Goal: Information Seeking & Learning: Learn about a topic

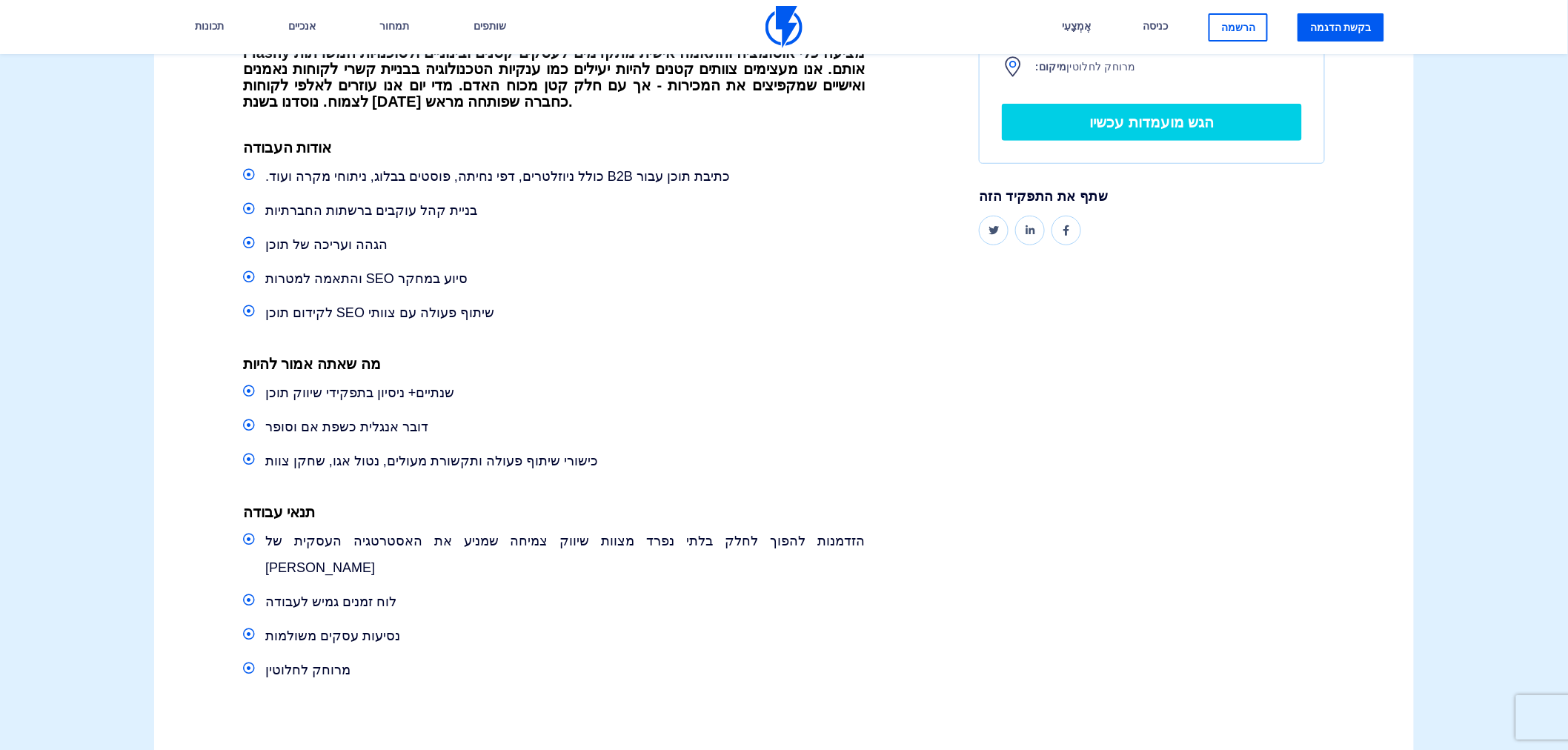
scroll to position [364, 0]
drag, startPoint x: 555, startPoint y: 174, endPoint x: 500, endPoint y: 179, distance: 55.2
click at [500, 179] on font "כתיבת תוכן עבור B2B כולל ניוזלטרים, דפי נחיתה, פוסטים בבלוג, ניתוחי מקרה ועוד." at bounding box center [497, 175] width 465 height 15
click at [503, 175] on font "כתיבת תוכן עבור B2B כולל ניוזלטרים, דפי נחיתה, פוסטים בבלוג, ניתוחי מקרה ועוד." at bounding box center [497, 175] width 465 height 15
drag, startPoint x: 469, startPoint y: 210, endPoint x: 260, endPoint y: 213, distance: 209.0
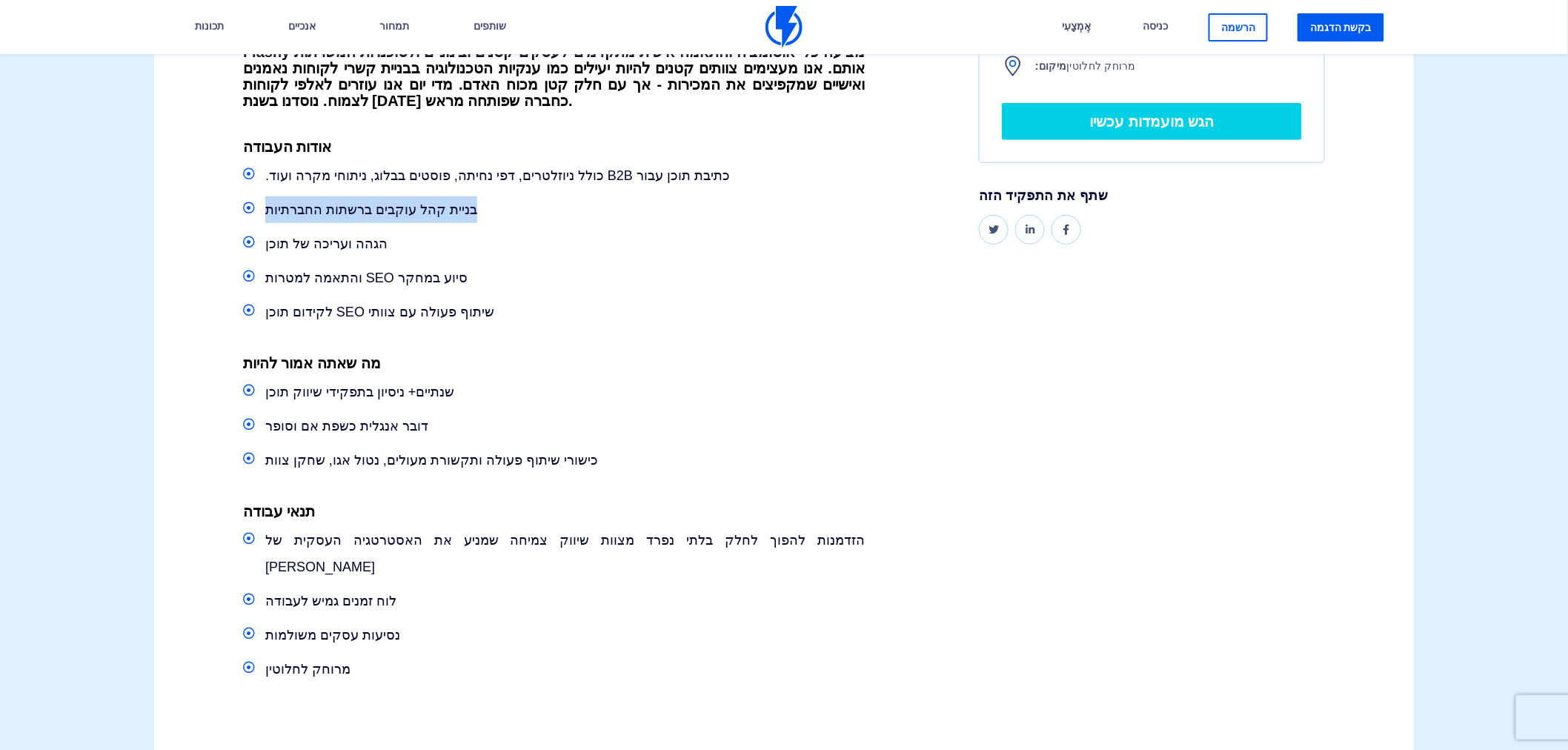
click at [260, 213] on li "בניית קהל עוקבים ברשתות החברתיות" at bounding box center [554, 210] width 621 height 27
click at [285, 210] on font "בניית קהל עוקבים ברשתות החברתיות" at bounding box center [371, 210] width 212 height 15
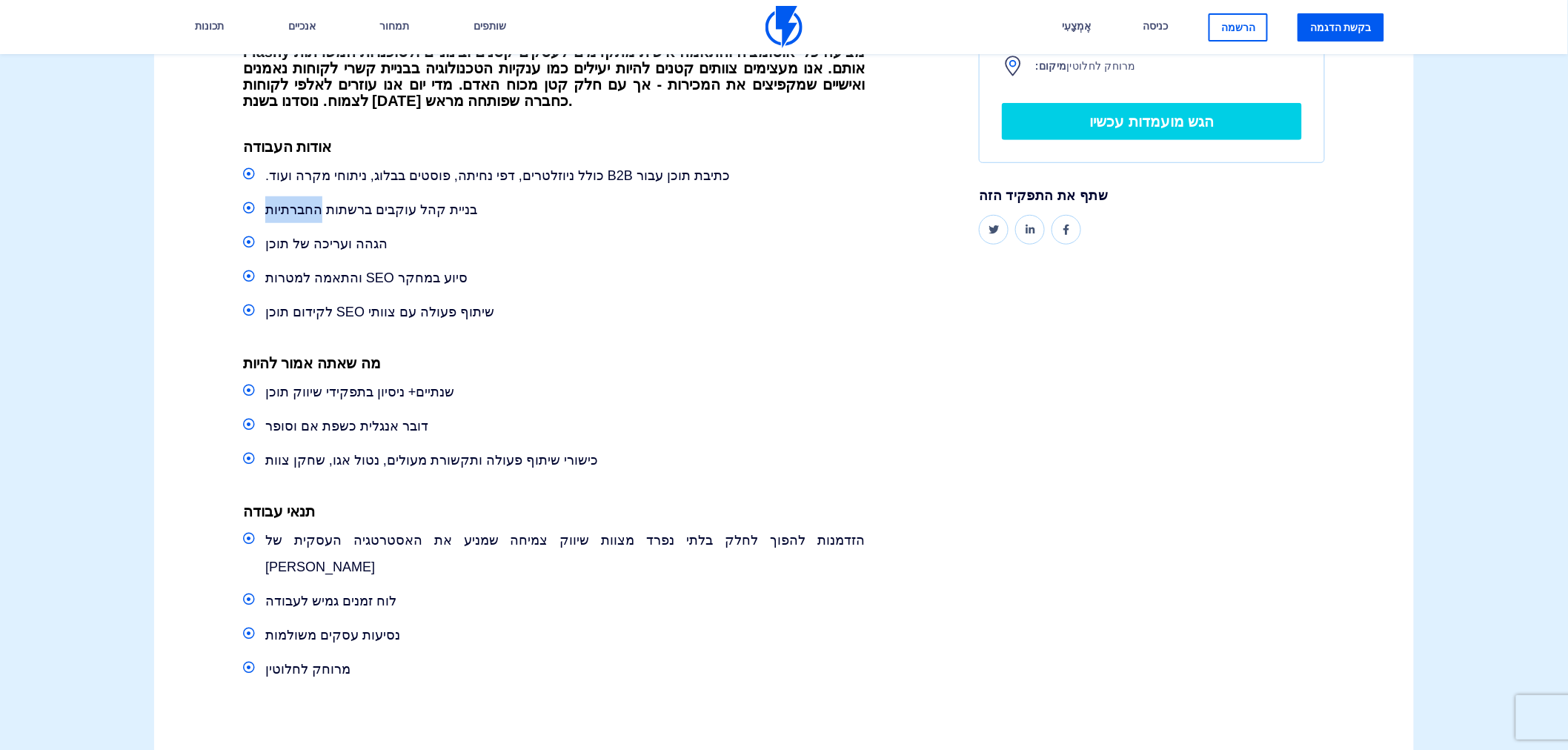
click at [285, 210] on font "בניית קהל עוקבים ברשתות החברתיות" at bounding box center [371, 210] width 212 height 15
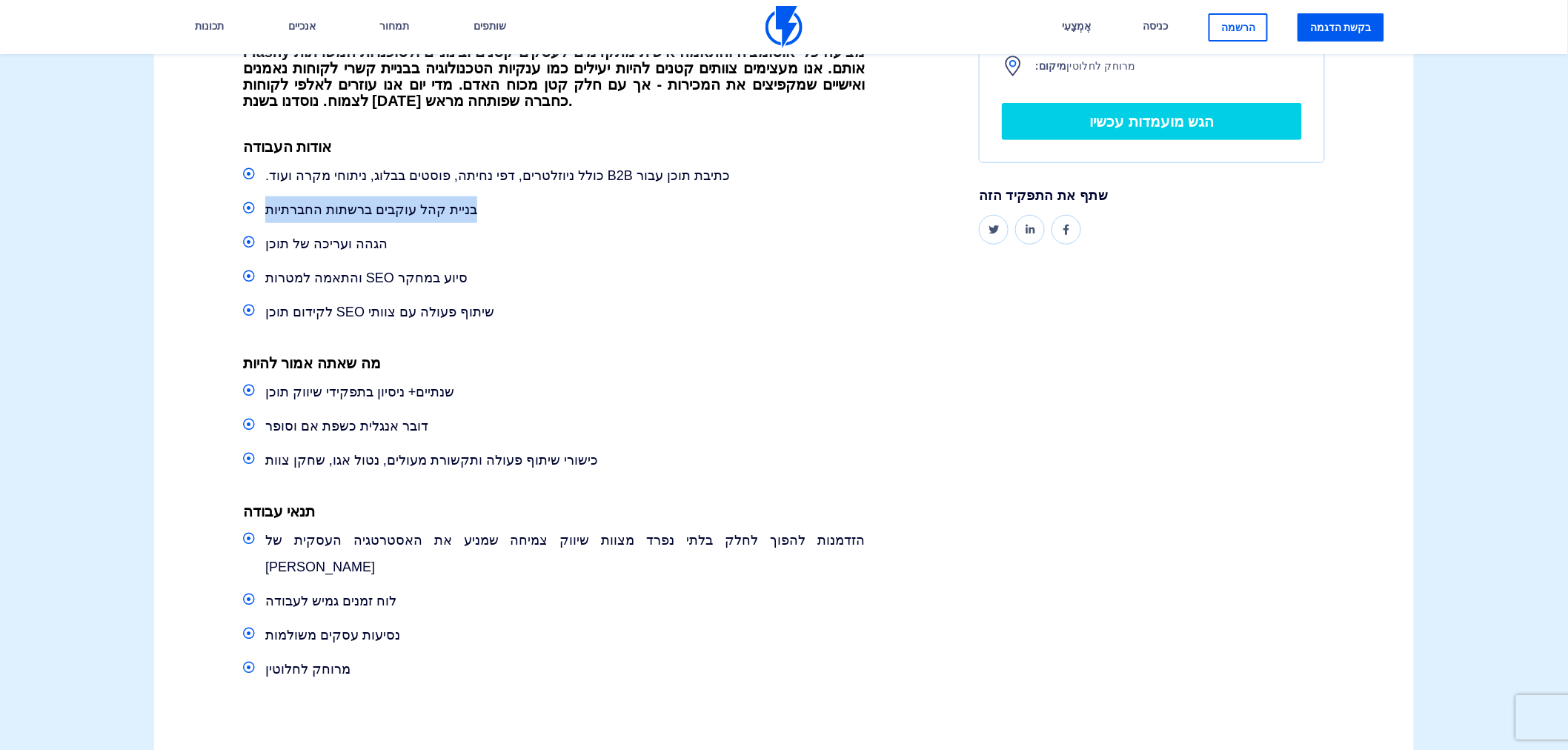
click at [285, 210] on font "בניית קהל עוקבים ברשתות החברתיות" at bounding box center [371, 210] width 212 height 15
drag, startPoint x: 361, startPoint y: 209, endPoint x: 267, endPoint y: 219, distance: 94.5
click at [267, 219] on li "בניית קהל עוקבים ברשתות החברתיות" at bounding box center [554, 210] width 621 height 27
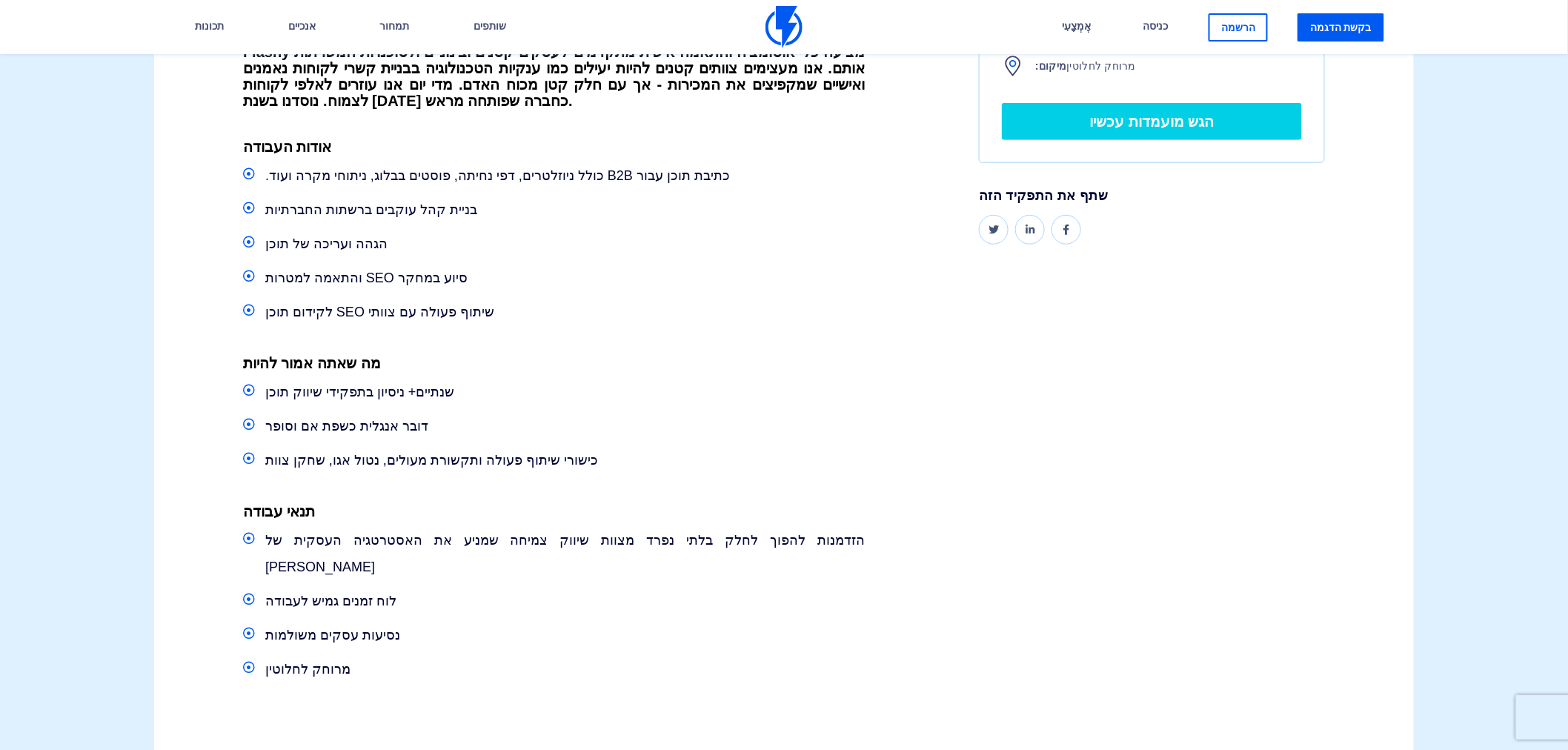
click at [336, 247] on font "הגהה ועריכה של תוכן" at bounding box center [326, 244] width 122 height 15
click at [376, 389] on font "שנתיים+ ניסיון בתפקידי שיווק תוכן" at bounding box center [360, 392] width 190 height 15
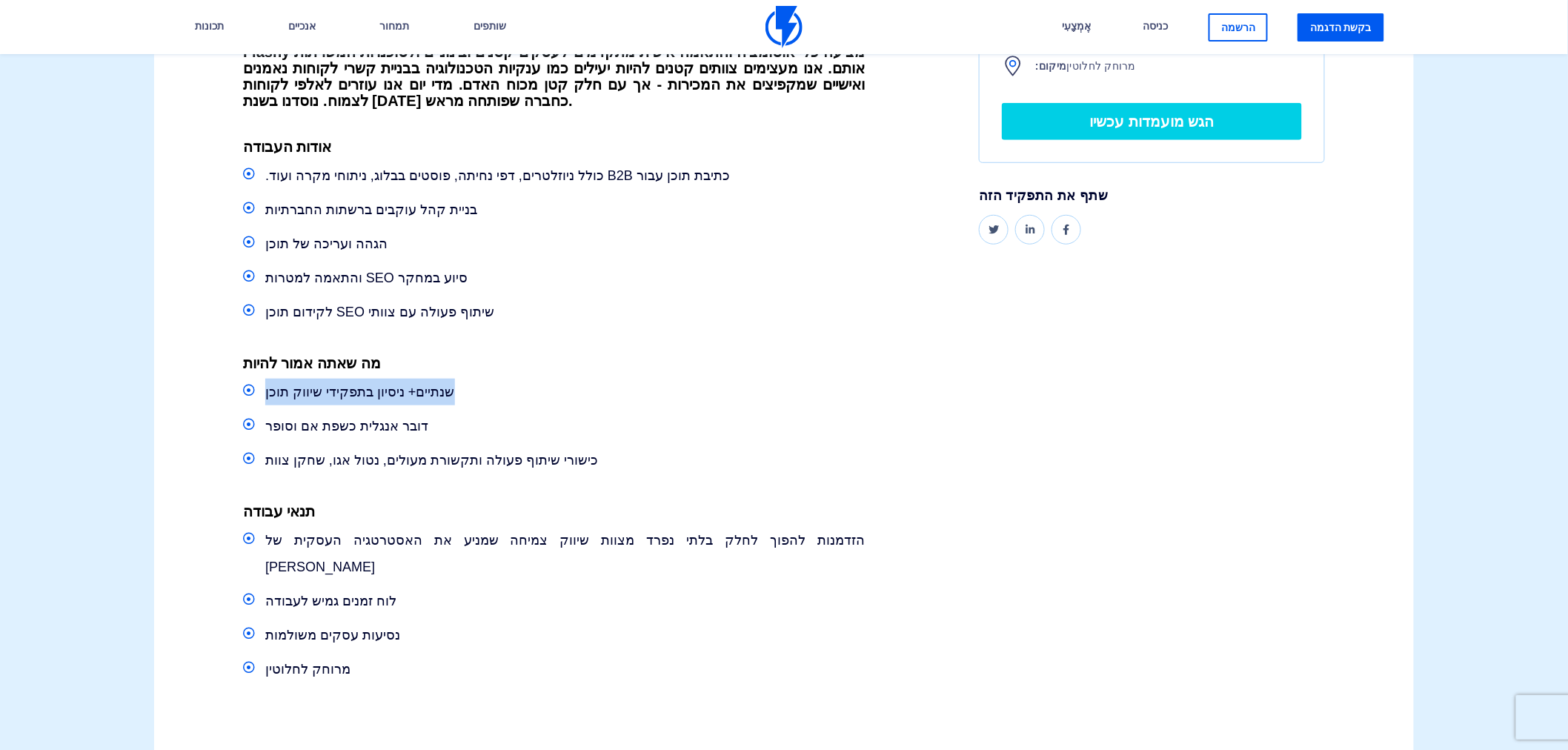
click at [376, 389] on font "שנתיים+ ניסיון בתפקידי שיווק תוכן" at bounding box center [360, 392] width 190 height 15
click at [438, 393] on font "שנתיים+ ניסיון בתפקידי שיווק תוכן" at bounding box center [360, 392] width 190 height 15
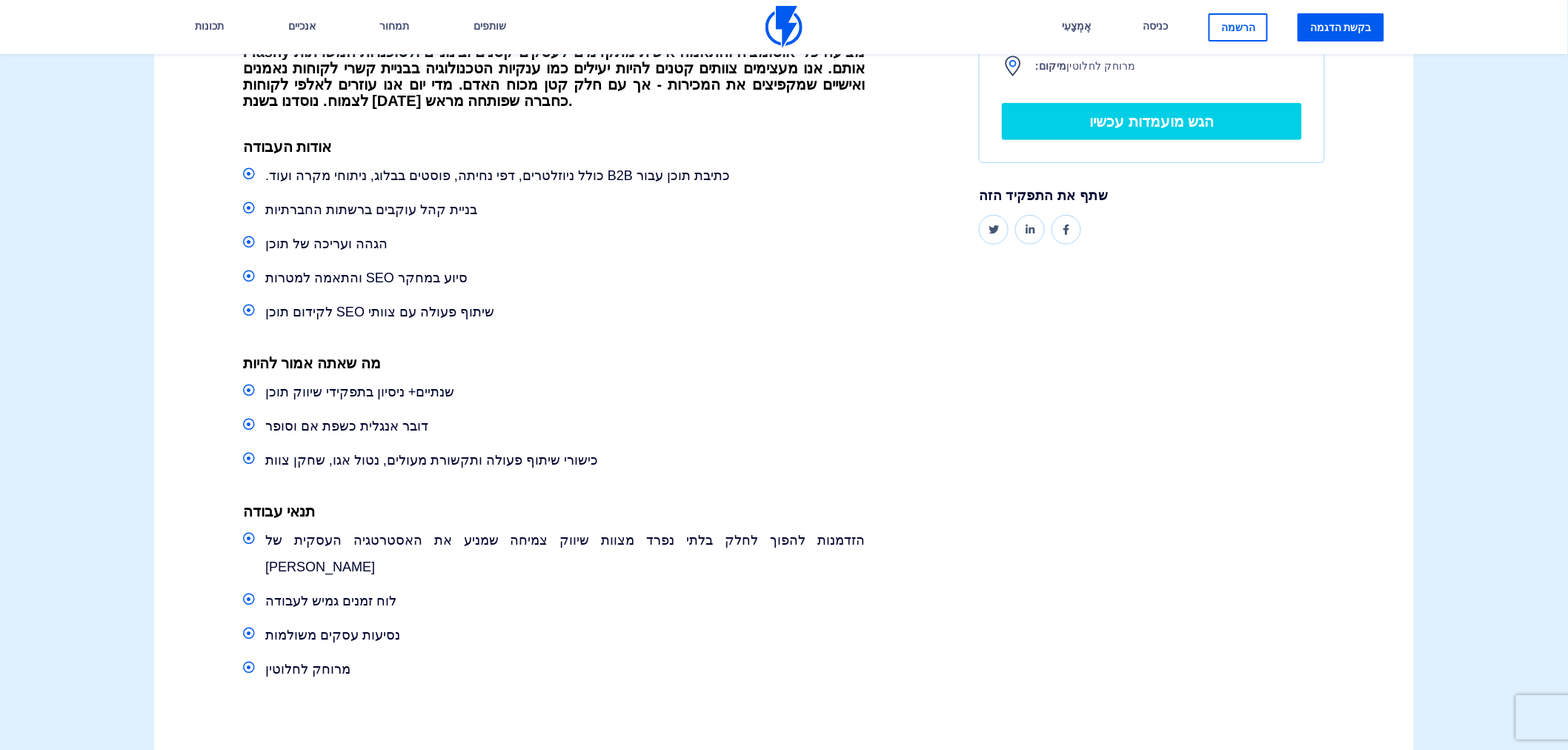
click at [438, 393] on font "שנתיים+ ניסיון בתפקידי שיווק תוכן" at bounding box center [360, 392] width 190 height 15
click at [454, 621] on li "נסיעות עסקים משולמות" at bounding box center [554, 634] width 621 height 27
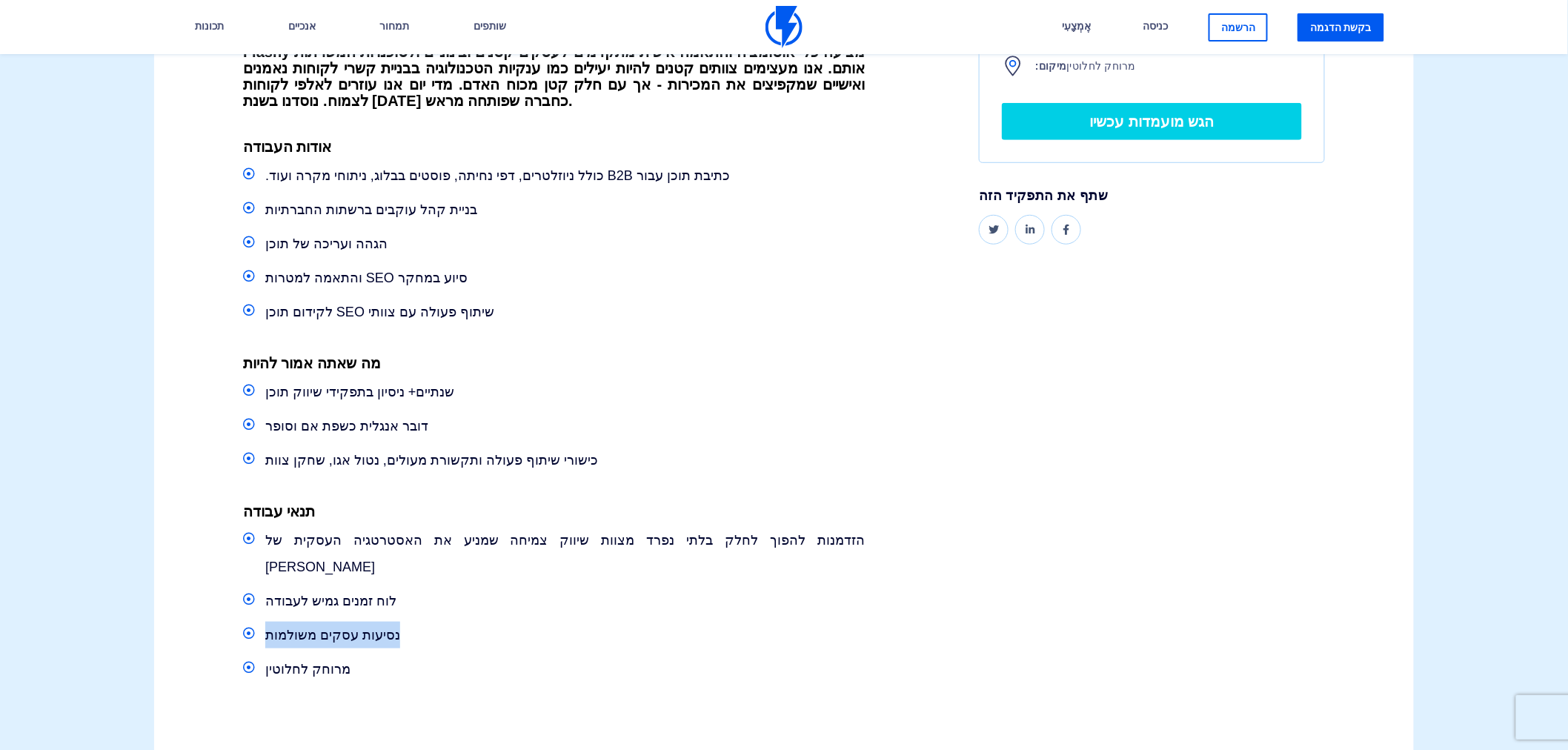
click at [454, 621] on li "נסיעות עסקים משולמות" at bounding box center [554, 634] width 621 height 27
click at [389, 544] on font "הזדמנות להפוך לחלק בלתי נפרד מצוות שיווק צמיחה שמניע את האסטרטגיה העסקית של [PE…" at bounding box center [565, 553] width 599 height 42
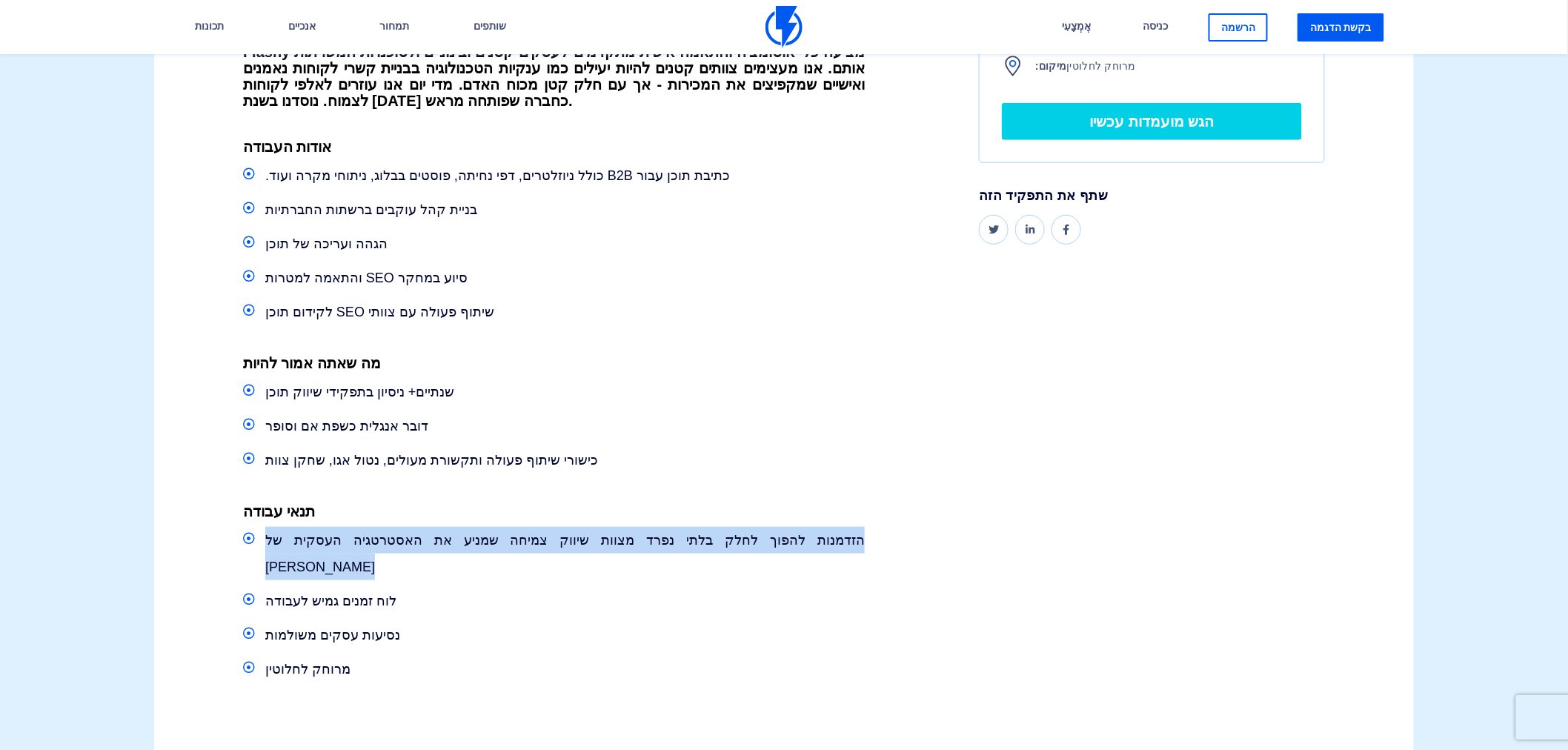
click at [389, 544] on font "הזדמנות להפוך לחלק בלתי נפרד מצוות שיווק צמיחה שמניע את האסטרטגיה העסקית של [PE…" at bounding box center [565, 553] width 599 height 42
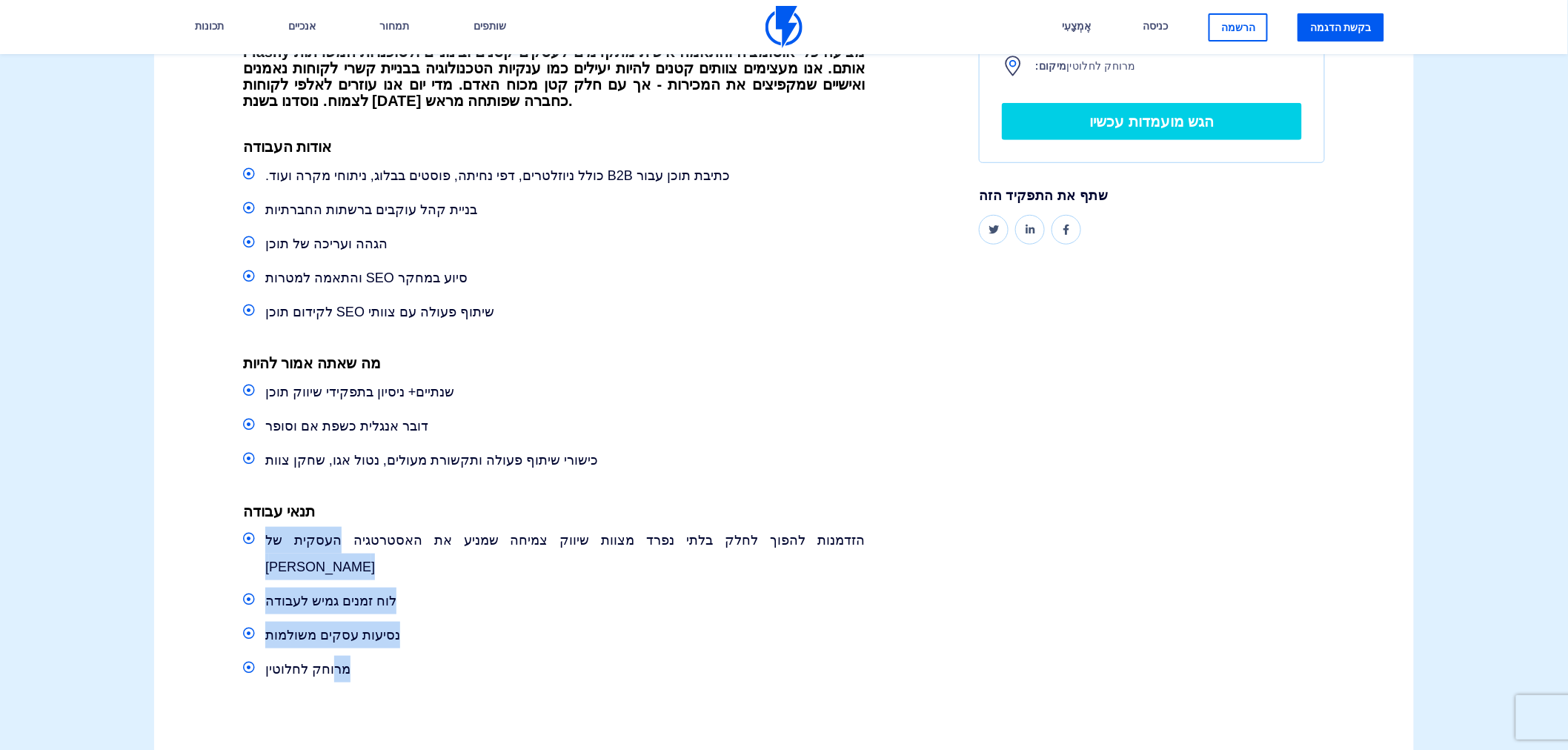
drag, startPoint x: 324, startPoint y: 651, endPoint x: 367, endPoint y: 541, distance: 118.1
click at [367, 541] on ul "הזדמנות להפוך לחלק בלתי נפרד מצוות שיווק צמיחה שמניע את האסטרטגיה העסקית של [PE…" at bounding box center [554, 604] width 621 height 156
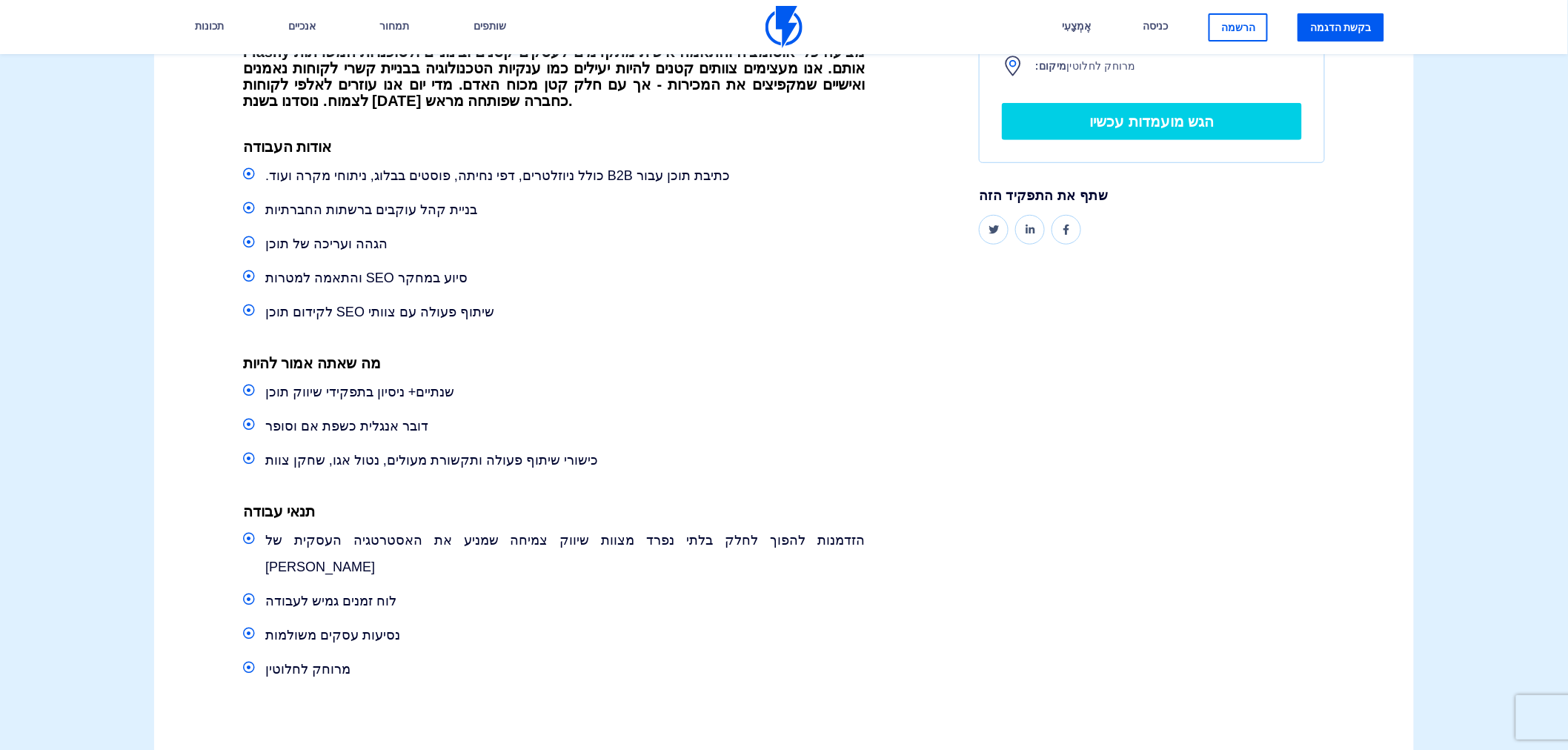
click at [352, 429] on font "דובר אנגלית כשפת אם וסופר" at bounding box center [347, 426] width 163 height 15
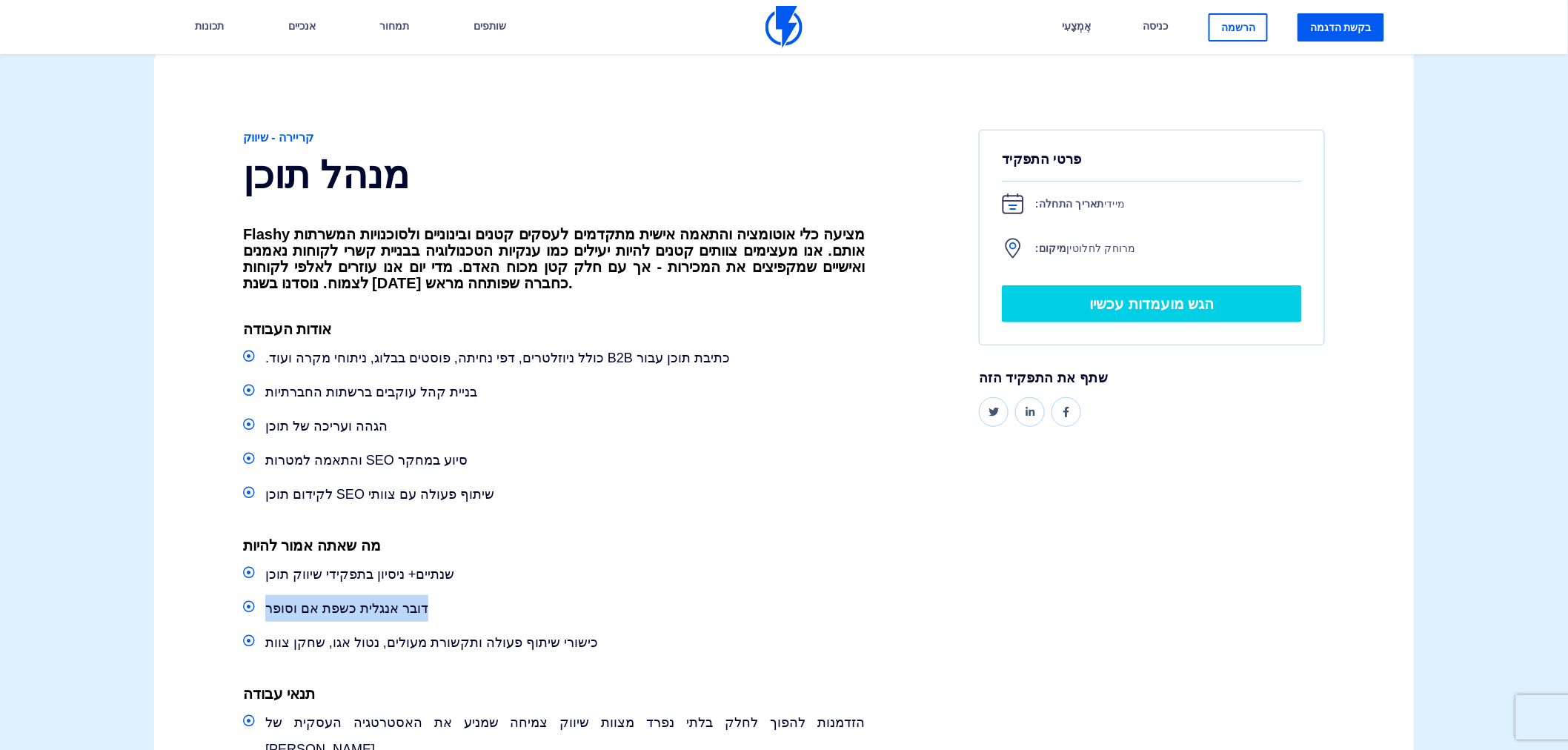
scroll to position [430, 0]
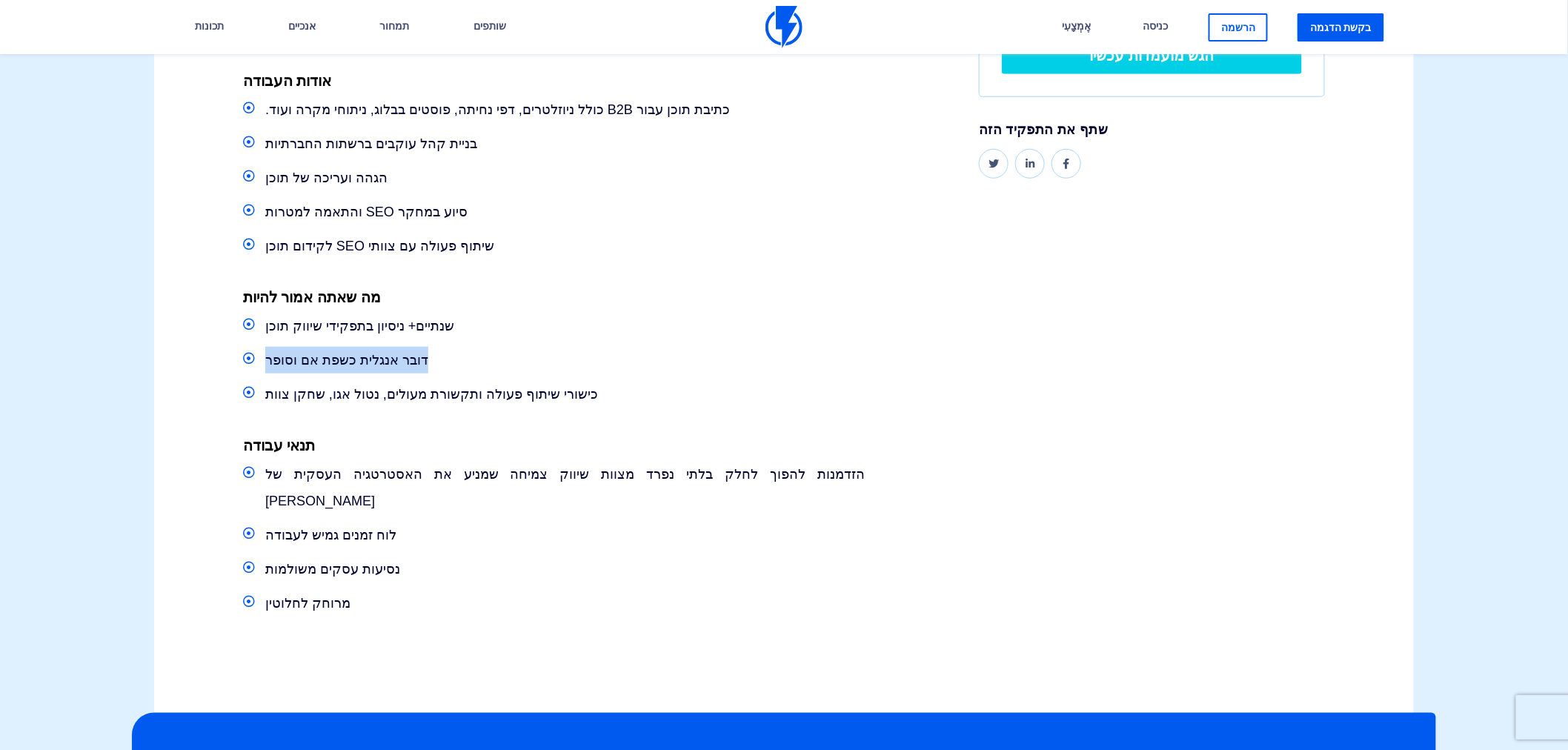
click at [383, 363] on font "דובר אנגלית כשפת אם וסופר" at bounding box center [347, 360] width 163 height 15
click at [344, 528] on font "לוח זמנים גמיש לעבודה" at bounding box center [330, 535] width 131 height 15
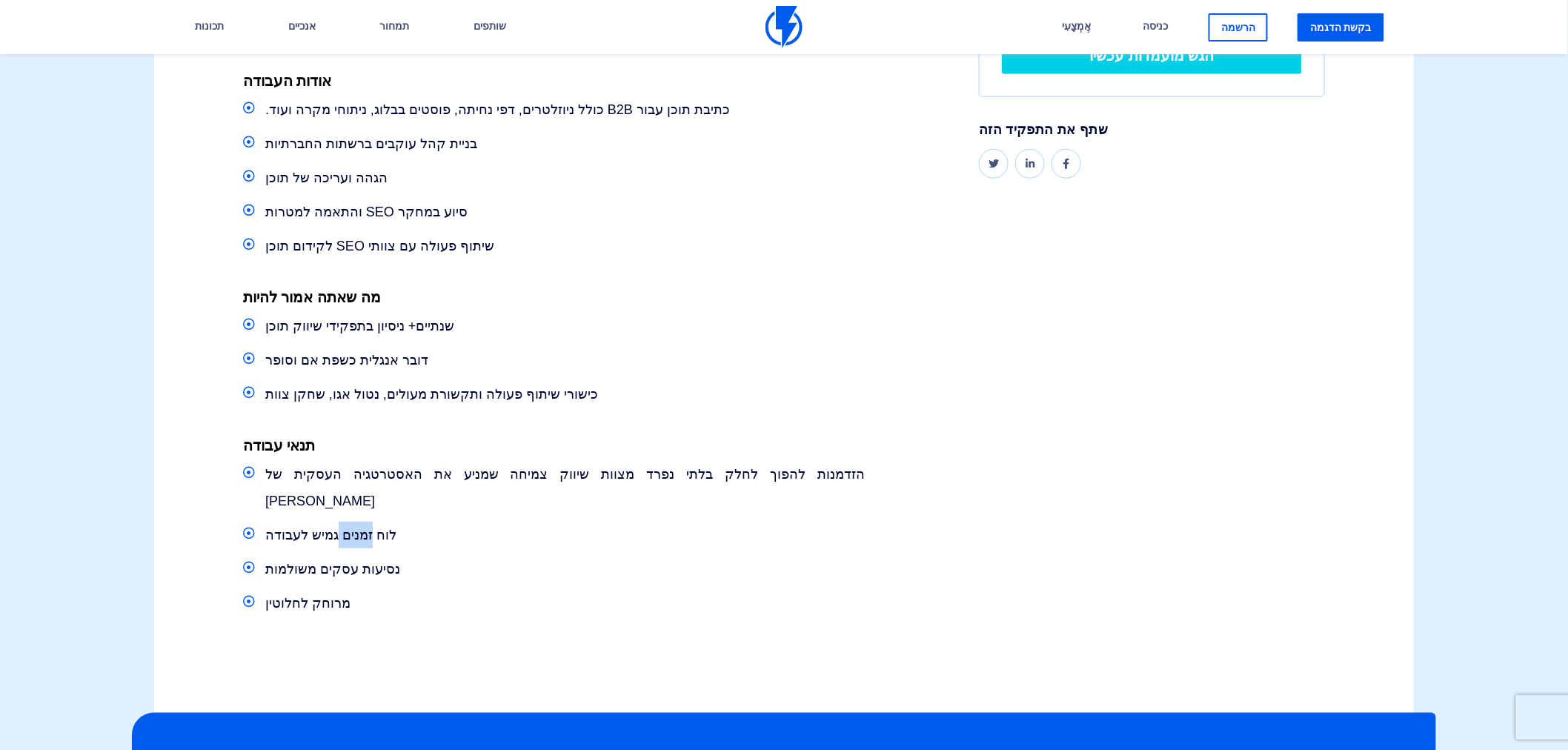
click at [344, 528] on font "לוח זמנים גמיש לעבודה" at bounding box center [330, 535] width 131 height 15
click at [378, 363] on font "דובר אנגלית כשפת אם וסופר" at bounding box center [347, 360] width 163 height 15
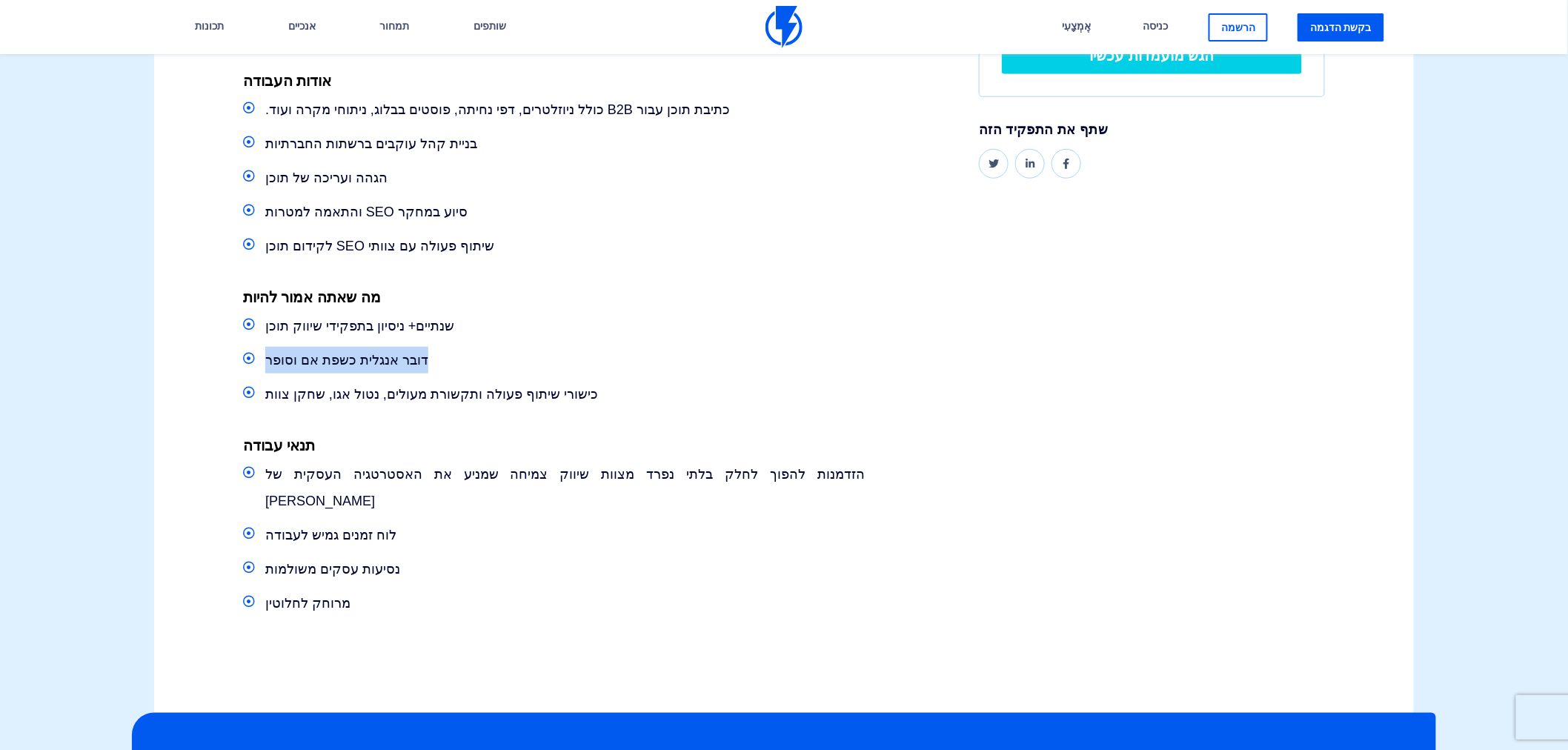
click at [378, 363] on font "דובר אנגלית כשפת אם וסופר" at bounding box center [347, 360] width 163 height 15
click at [349, 528] on font "לוח זמנים גמיש לעבודה" at bounding box center [330, 535] width 131 height 15
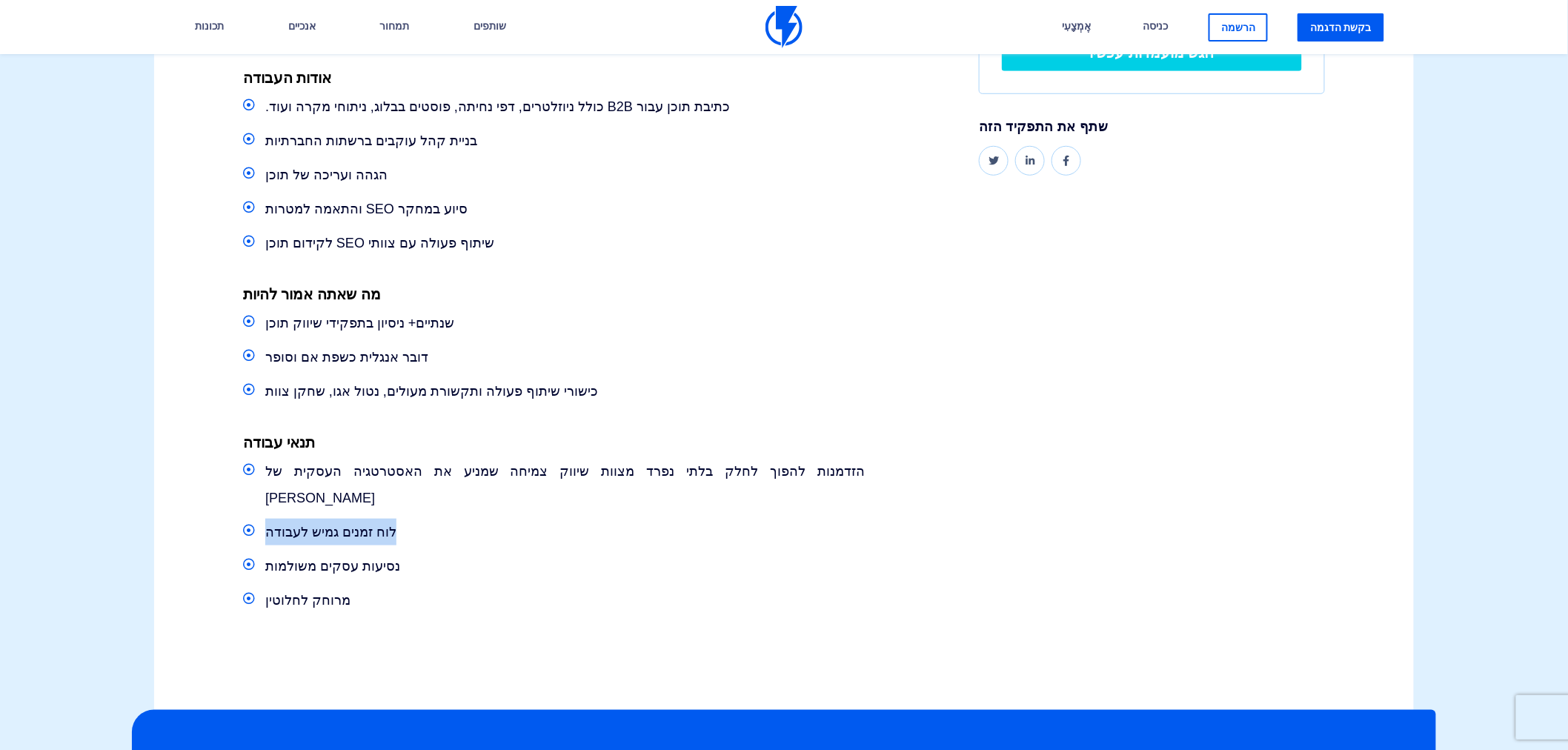
scroll to position [321, 0]
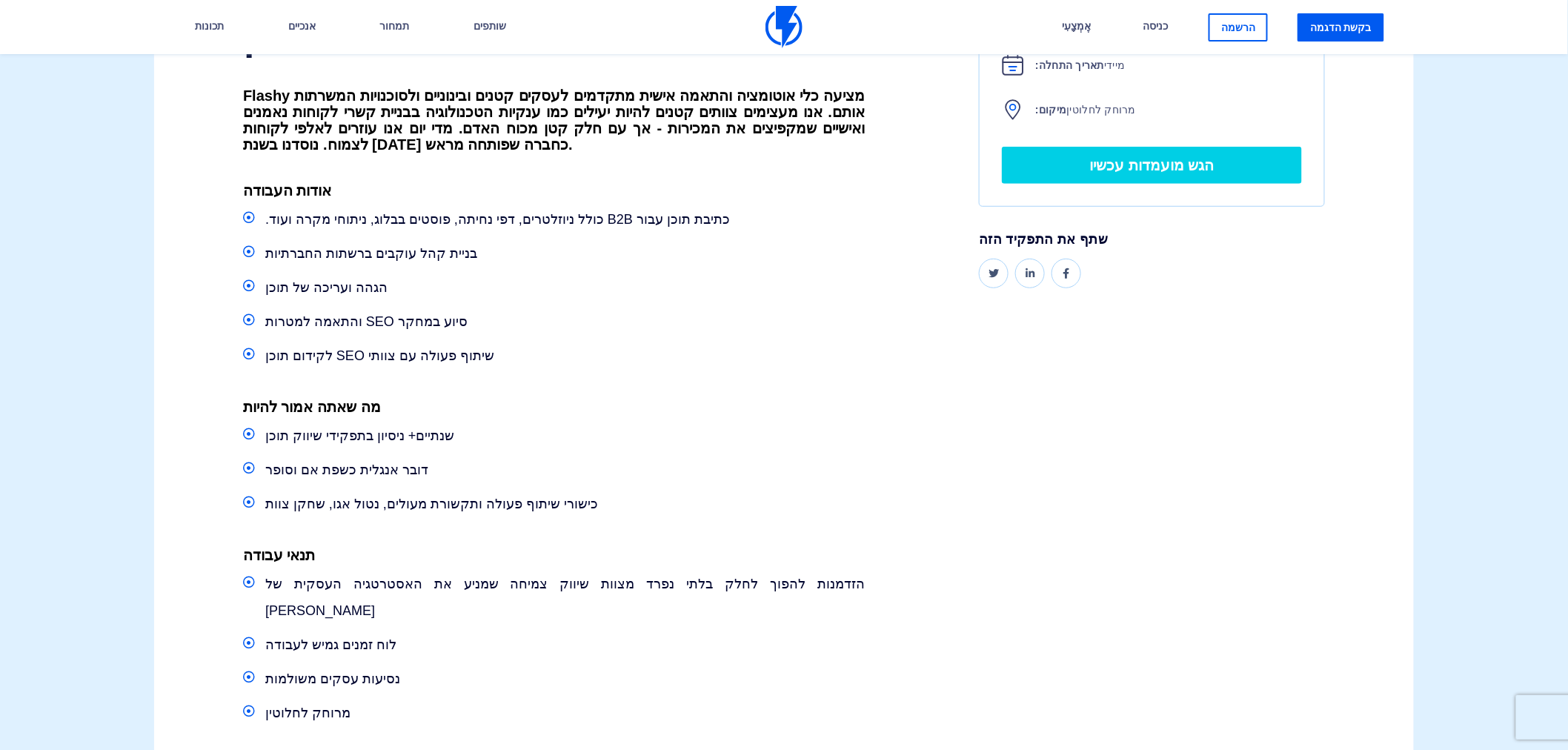
click at [978, 483] on div "קריירה - שיווק מנהל תוכן Flashy מציעה כלי אוטומציה והתאמה אישית מתקדמים לעסקים …" at bounding box center [784, 362] width 1281 height 920
